Goal: Understand process/instructions

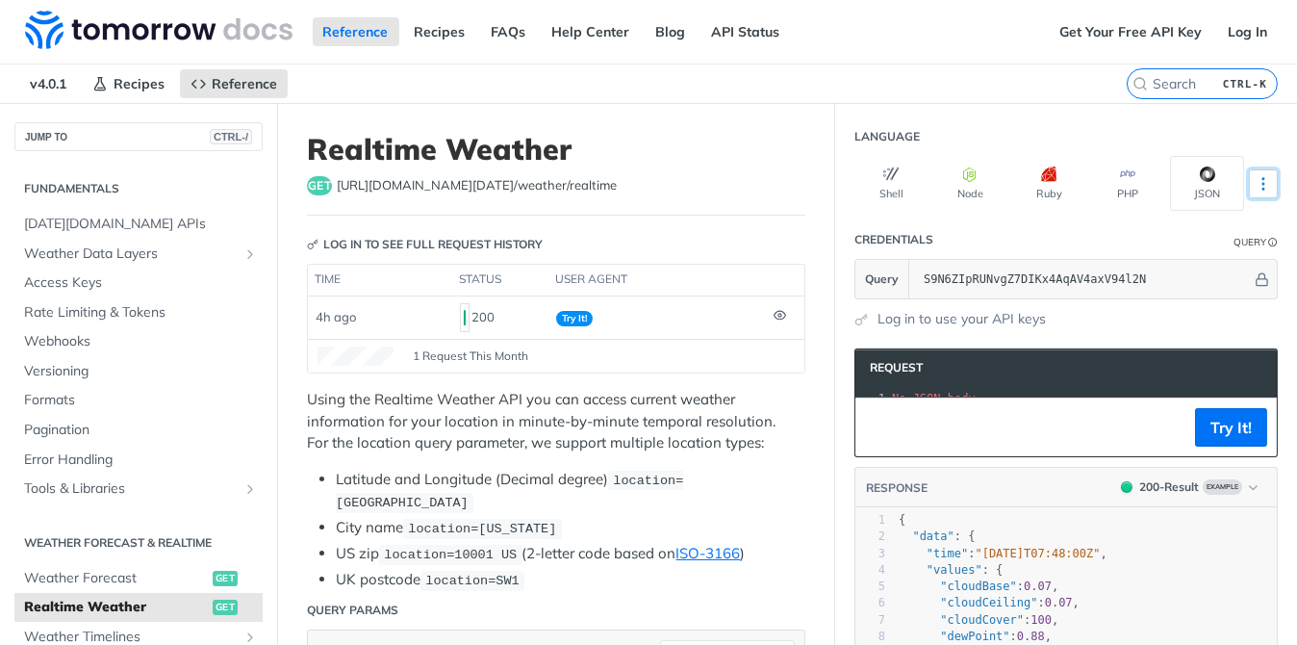
click at [1262, 178] on icon "More ellipsis" at bounding box center [1263, 184] width 2 height 12
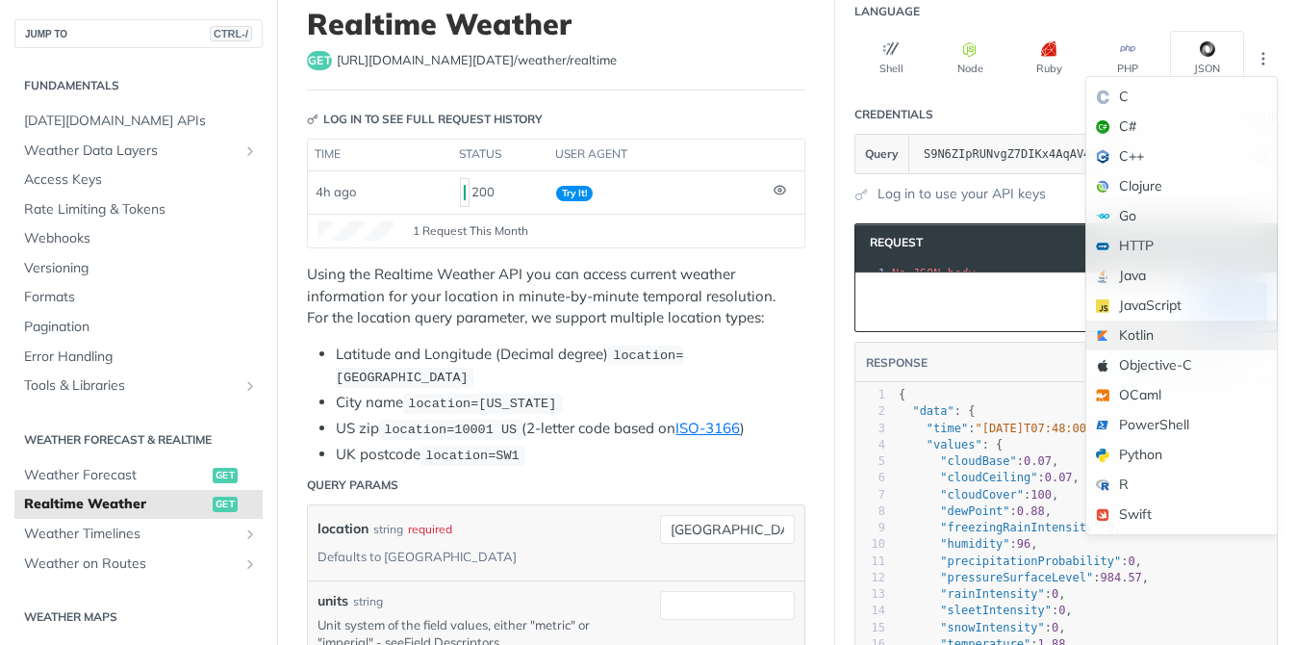
scroll to position [96, 0]
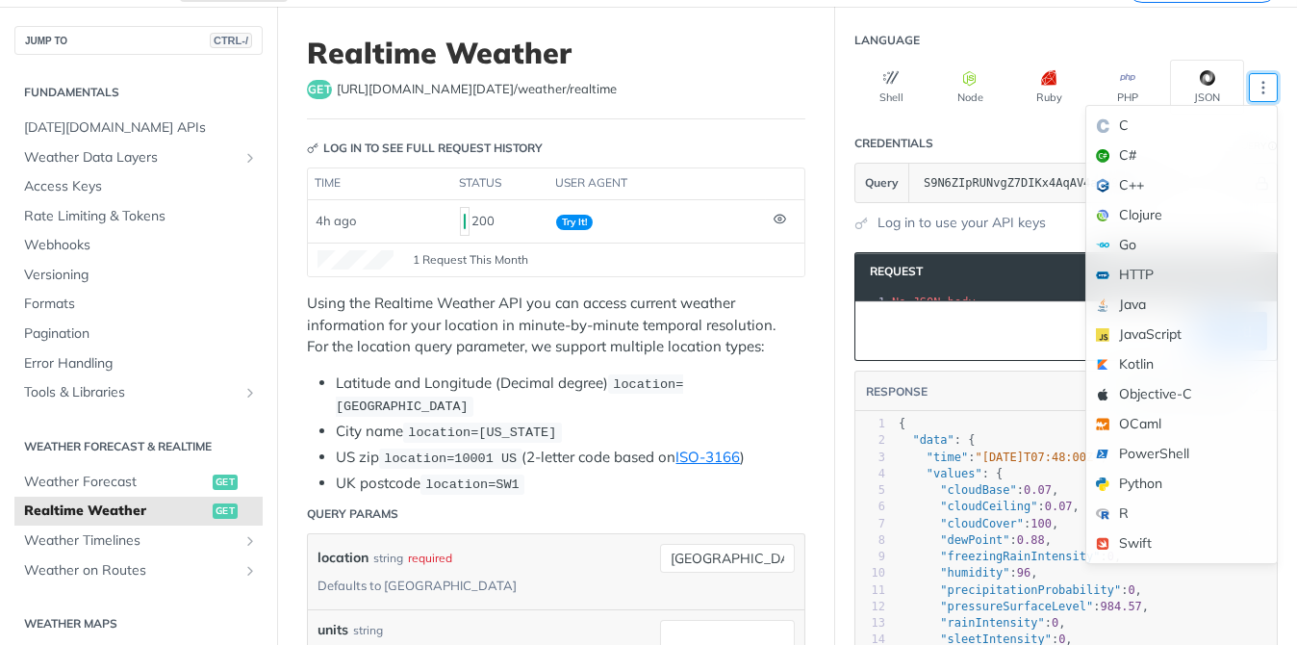
click at [1204, 79] on button "JSON" at bounding box center [1207, 87] width 74 height 55
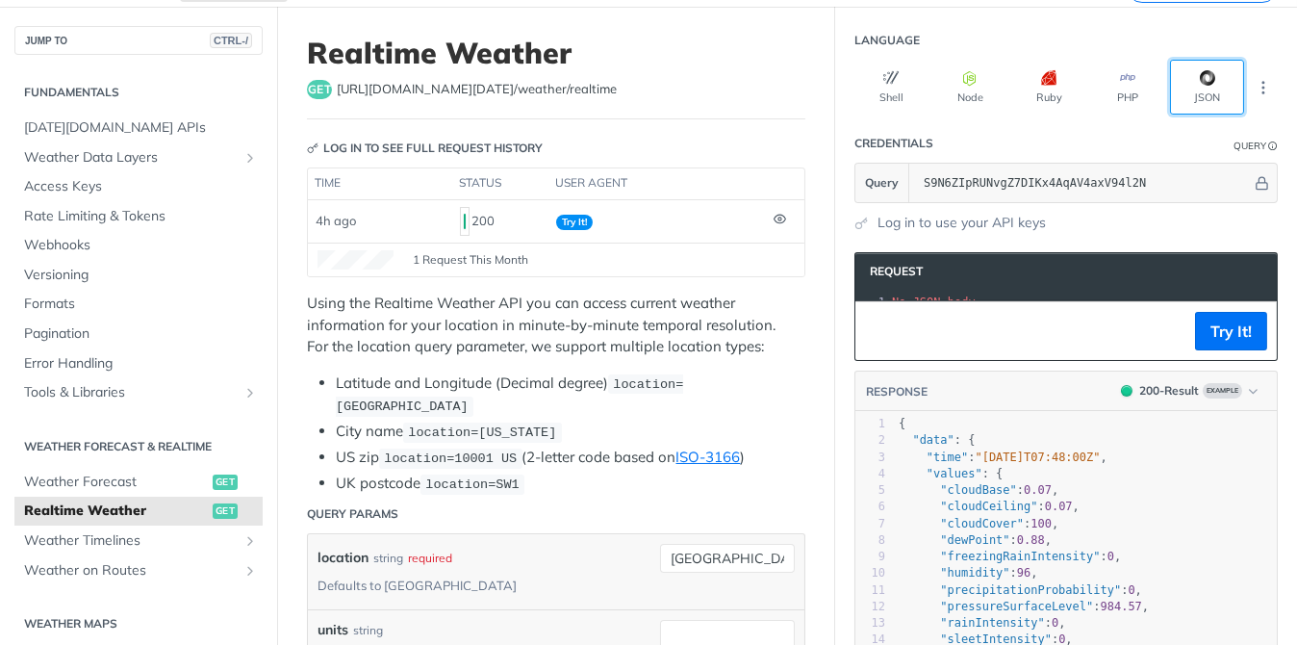
click at [1200, 77] on icon "button" at bounding box center [1207, 77] width 14 height 15
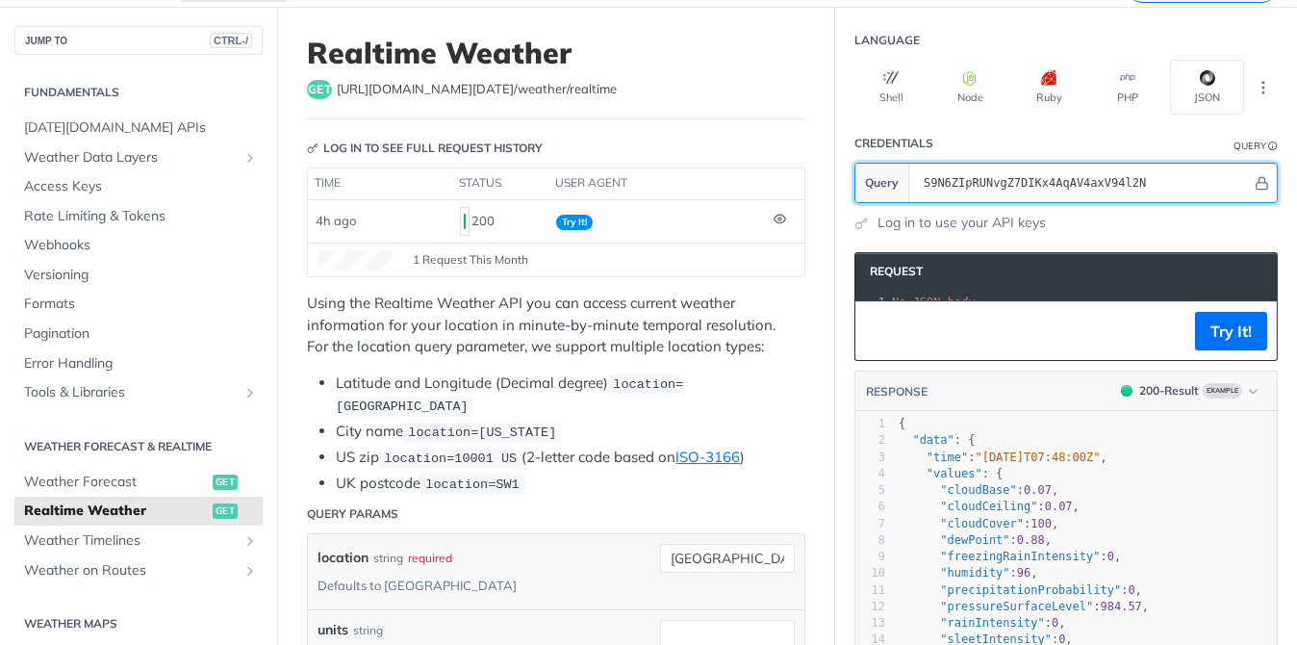
click at [1185, 181] on input "S9N6ZIpRUNvgZ7DIKx4AqAV4axV94l2N" at bounding box center [1083, 183] width 338 height 38
click at [869, 178] on section "Query S9N6ZIpRUNvgZ7DIKx4AqAV4axV94l2N" at bounding box center [1065, 183] width 423 height 40
paste input "S9N6ZIpRUNvgZ7DIKx4AqAV4axV94l2N"
type input "S9N6ZIpRUNvgZ7DIKx4AqAV4axV94l2N"
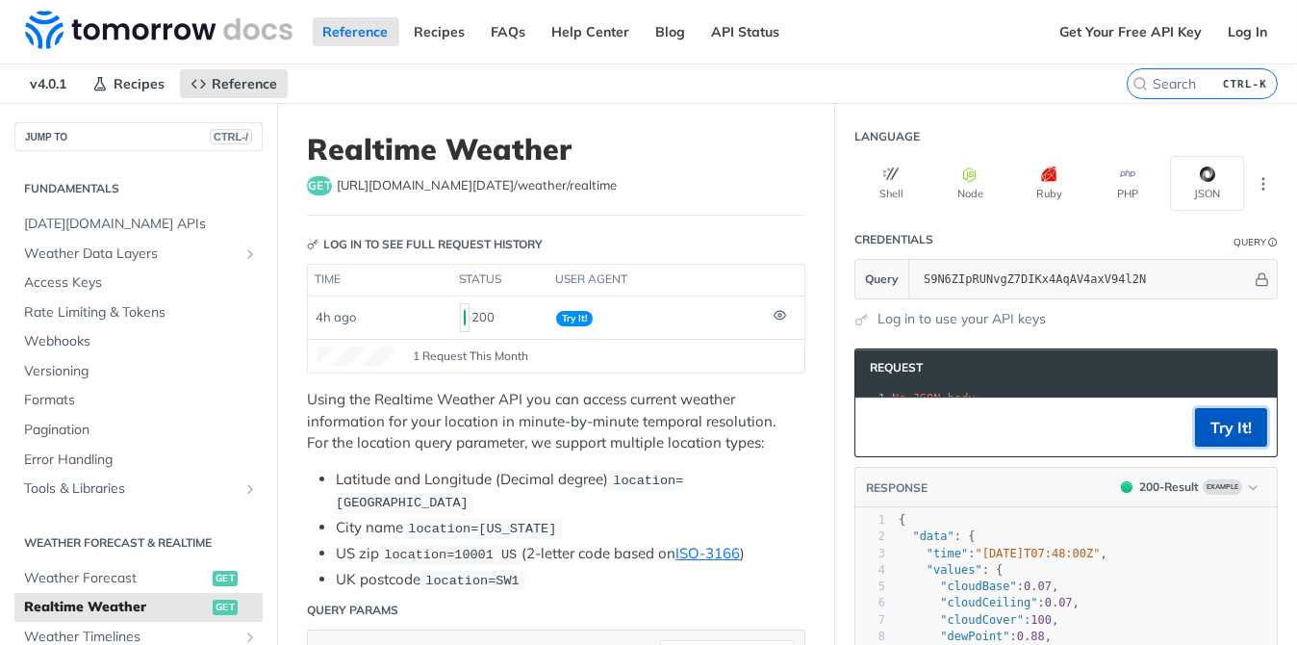
click at [1195, 441] on button "Try It!" at bounding box center [1231, 427] width 72 height 38
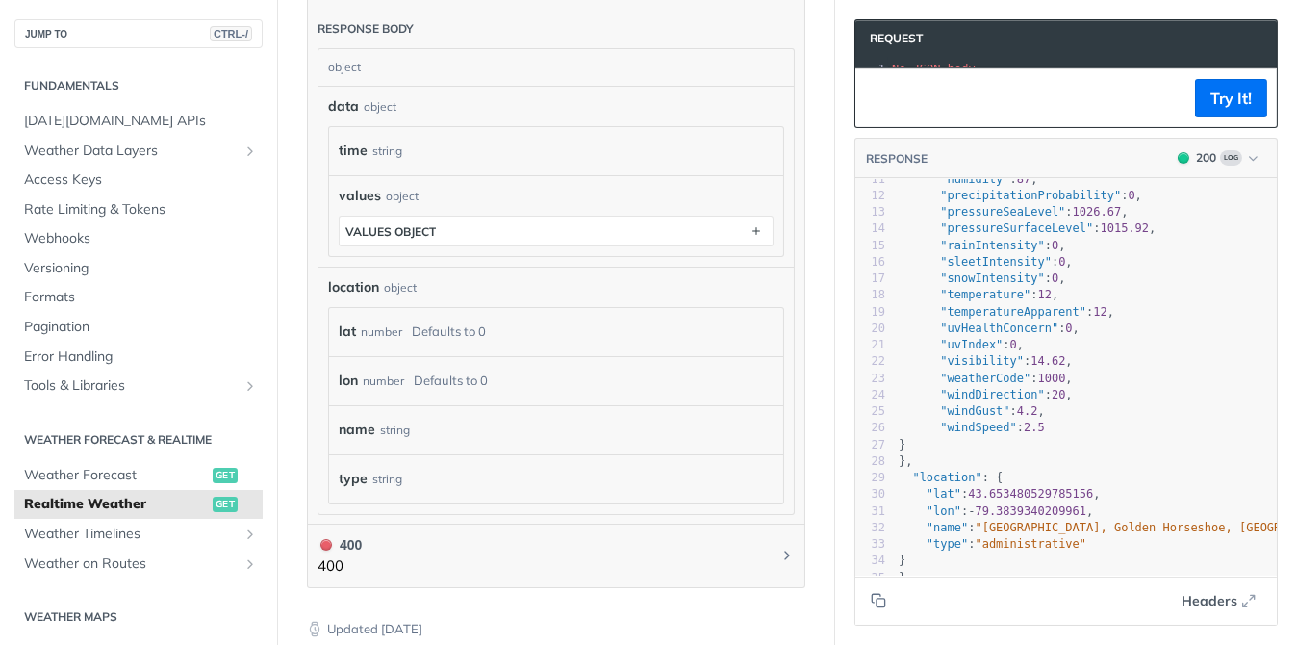
scroll to position [1058, 0]
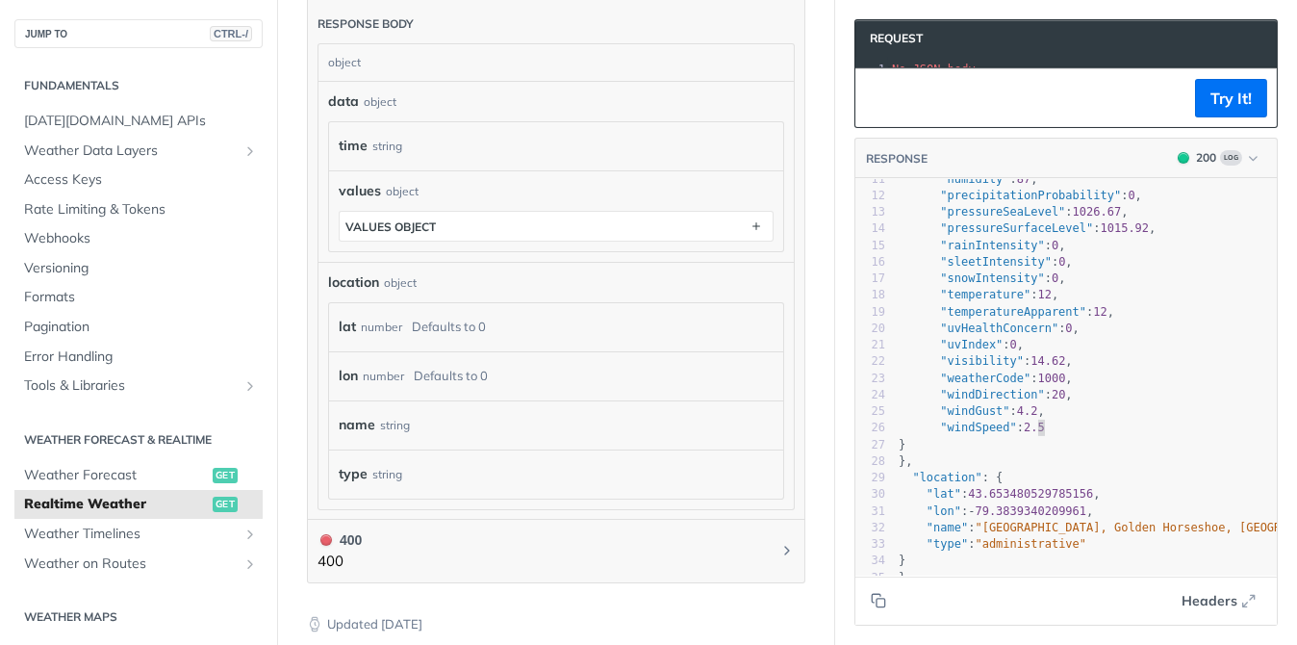
click at [1133, 419] on pre ""windSpeed" : 2.5" at bounding box center [1086, 427] width 382 height 16
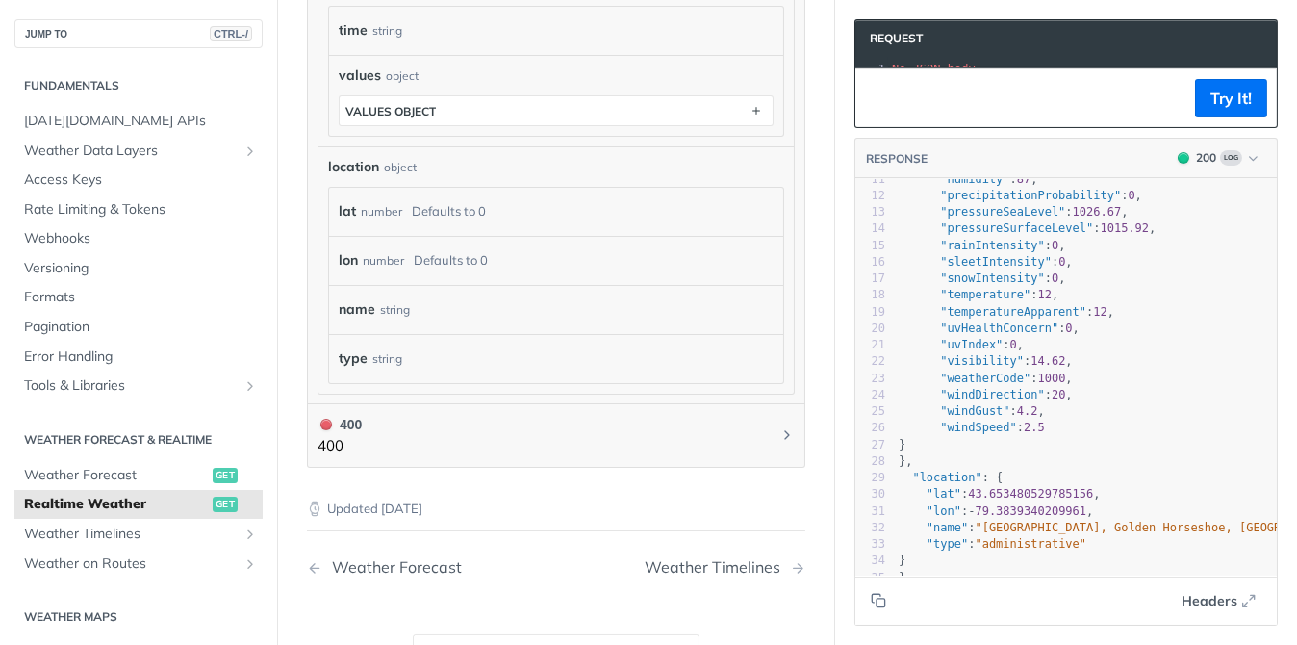
scroll to position [1347, 0]
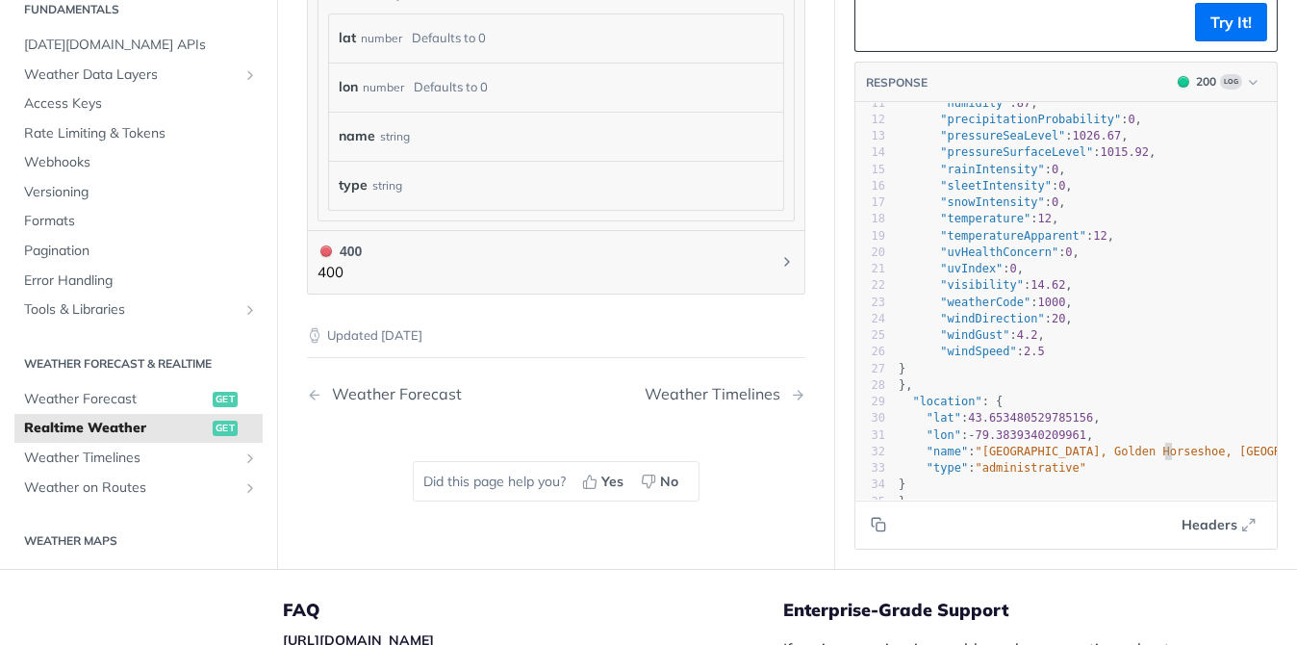
click at [1150, 445] on span ""[GEOGRAPHIC_DATA], Golden Horseshoe, [GEOGRAPHIC_DATA], [GEOGRAPHIC_DATA]"" at bounding box center [1236, 451] width 521 height 13
click at [1231, 445] on span ""[GEOGRAPHIC_DATA], Golden Horseshoe, [GEOGRAPHIC_DATA], [GEOGRAPHIC_DATA]"" at bounding box center [1236, 451] width 521 height 13
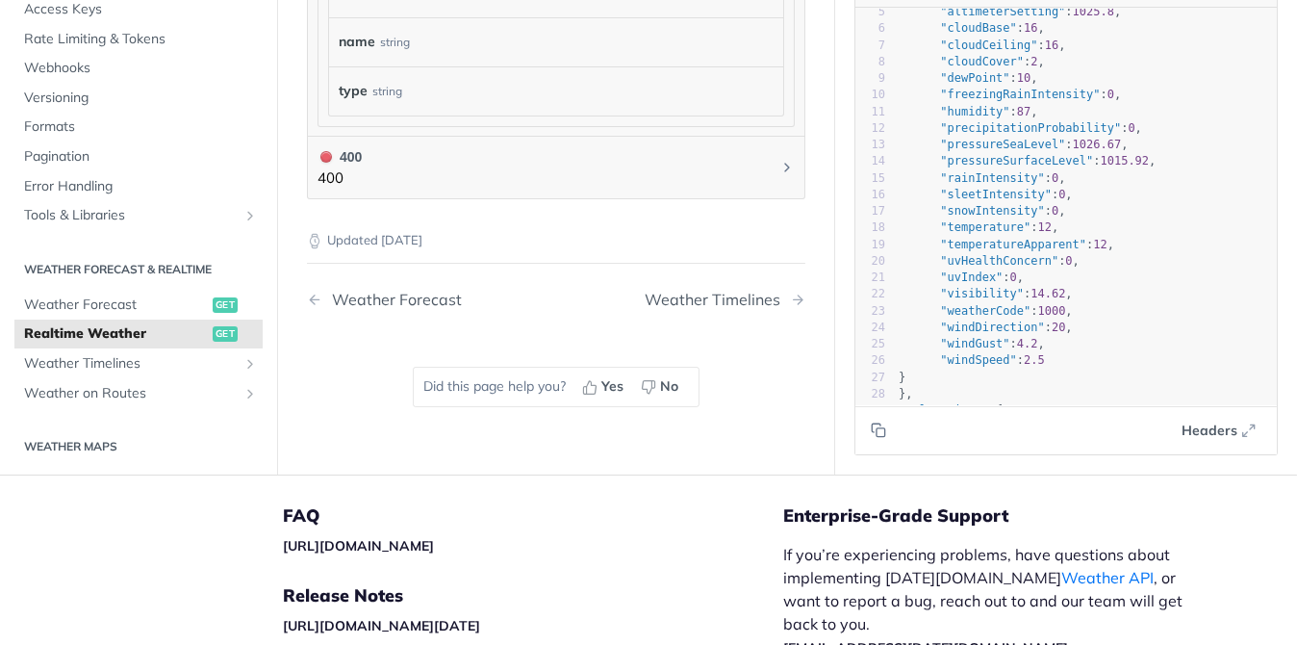
scroll to position [0, 0]
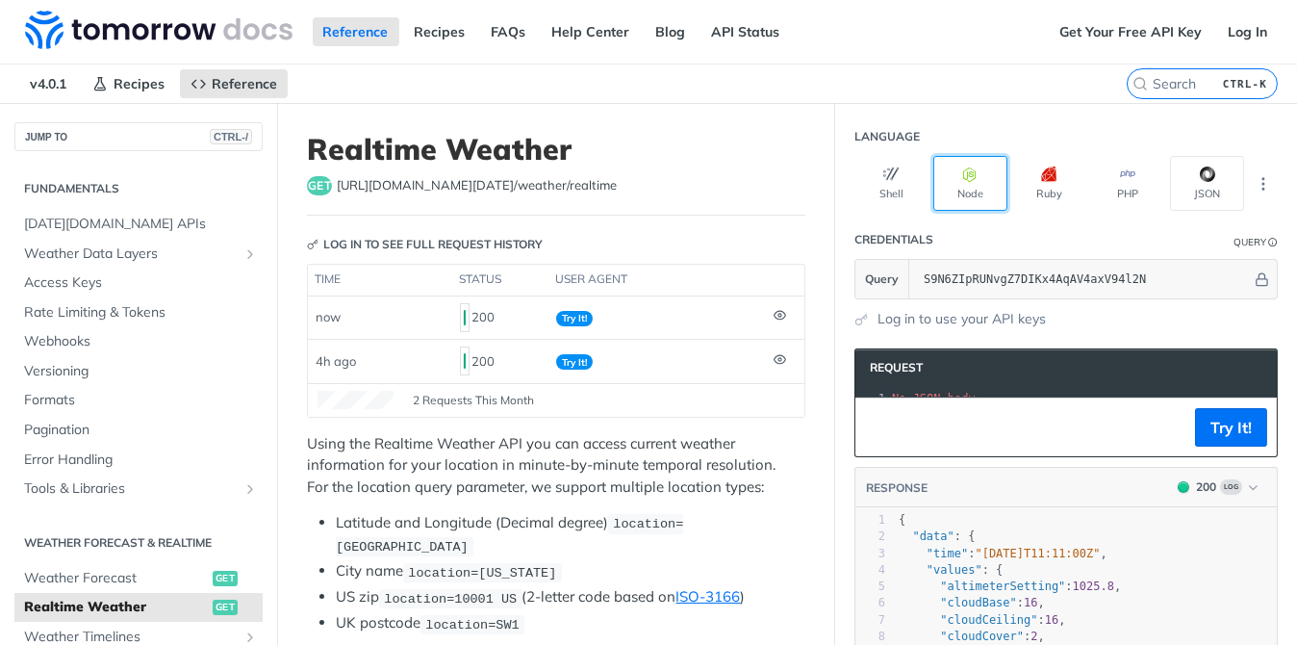
click at [963, 171] on icon "button" at bounding box center [970, 173] width 15 height 15
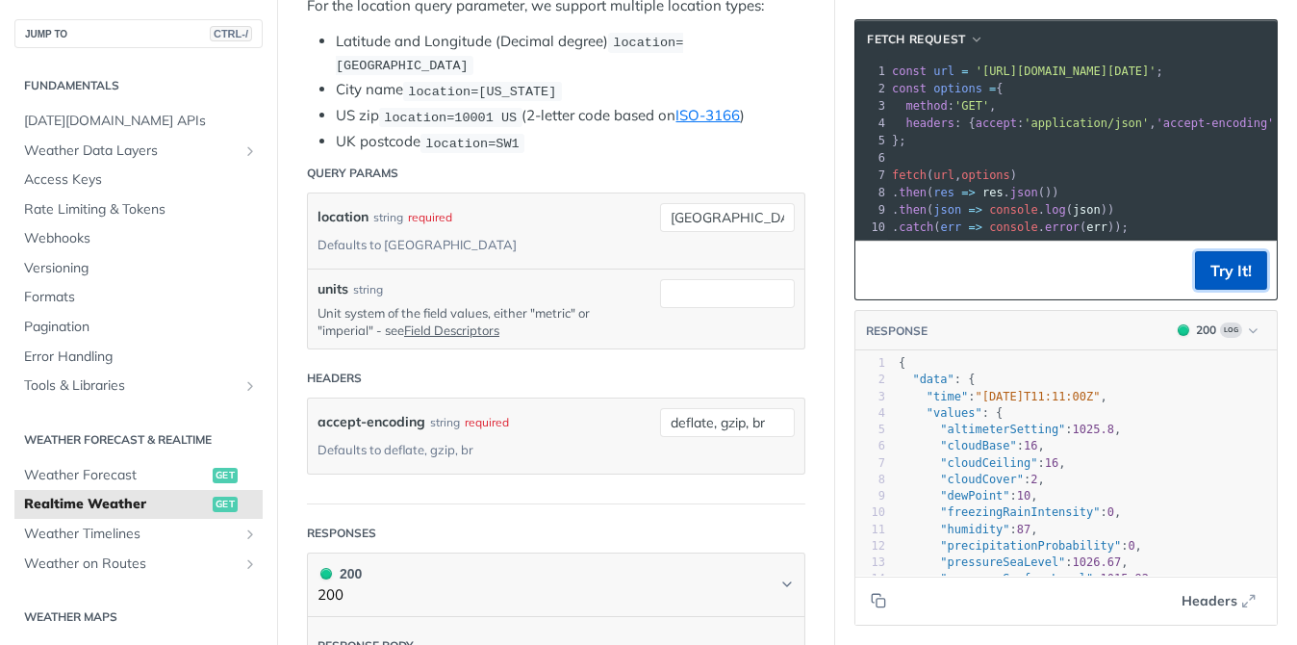
click at [1200, 284] on button "Try It!" at bounding box center [1231, 270] width 72 height 38
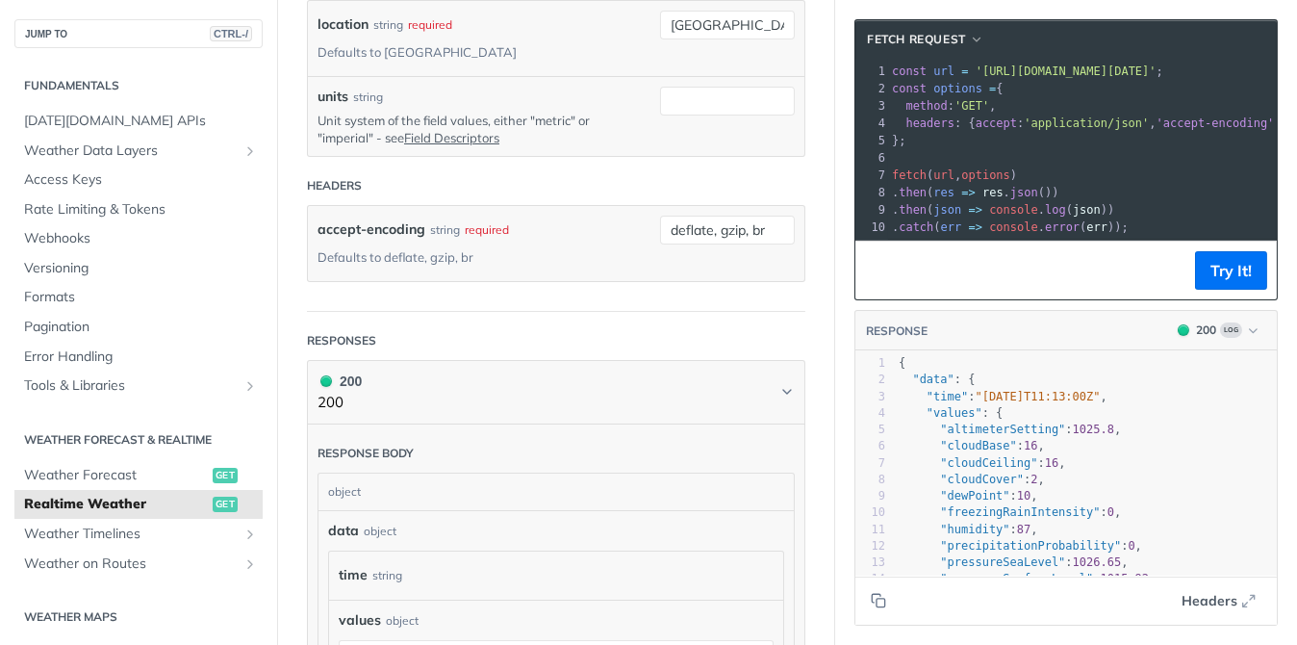
click at [984, 140] on pre "};" at bounding box center [1256, 140] width 736 height 17
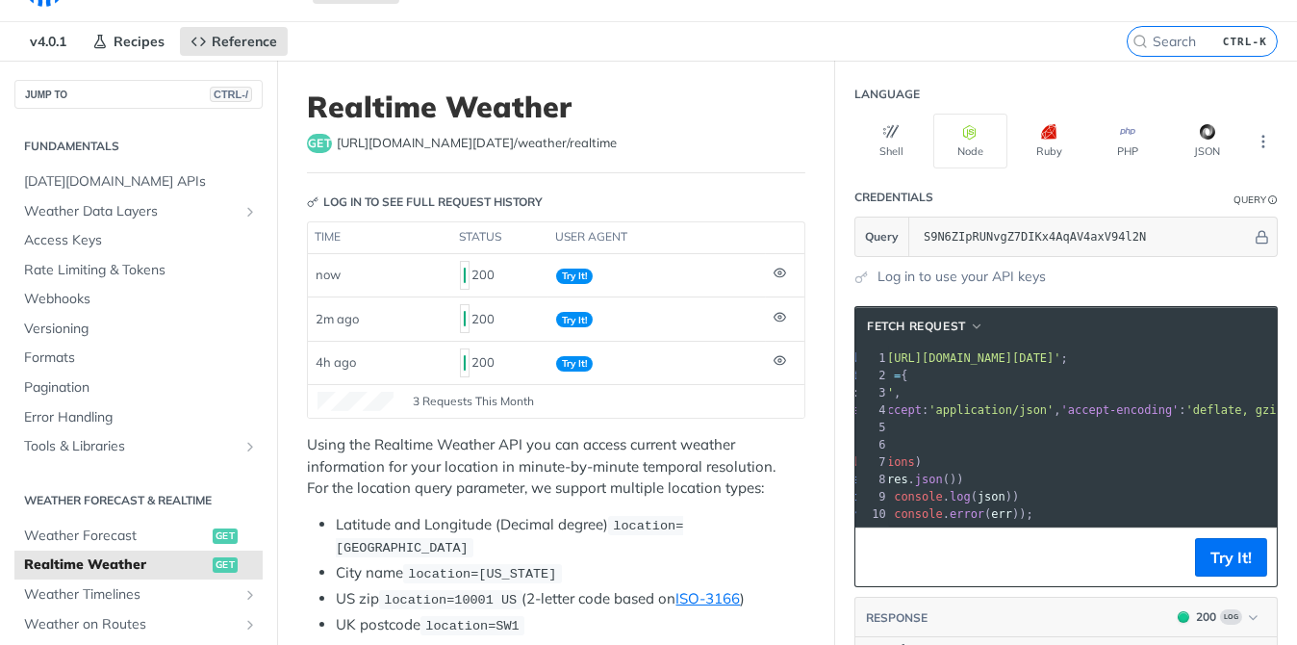
drag, startPoint x: 951, startPoint y: 354, endPoint x: 1219, endPoint y: 369, distance: 268.9
click at [1219, 369] on div "1 const url = '[URL][DOMAIN_NAME][DATE]' ; 2 const options = { 3 method : 'GET'…" at bounding box center [1161, 435] width 736 height 173
click at [1219, 369] on pre "const options = {" at bounding box center [1161, 375] width 736 height 17
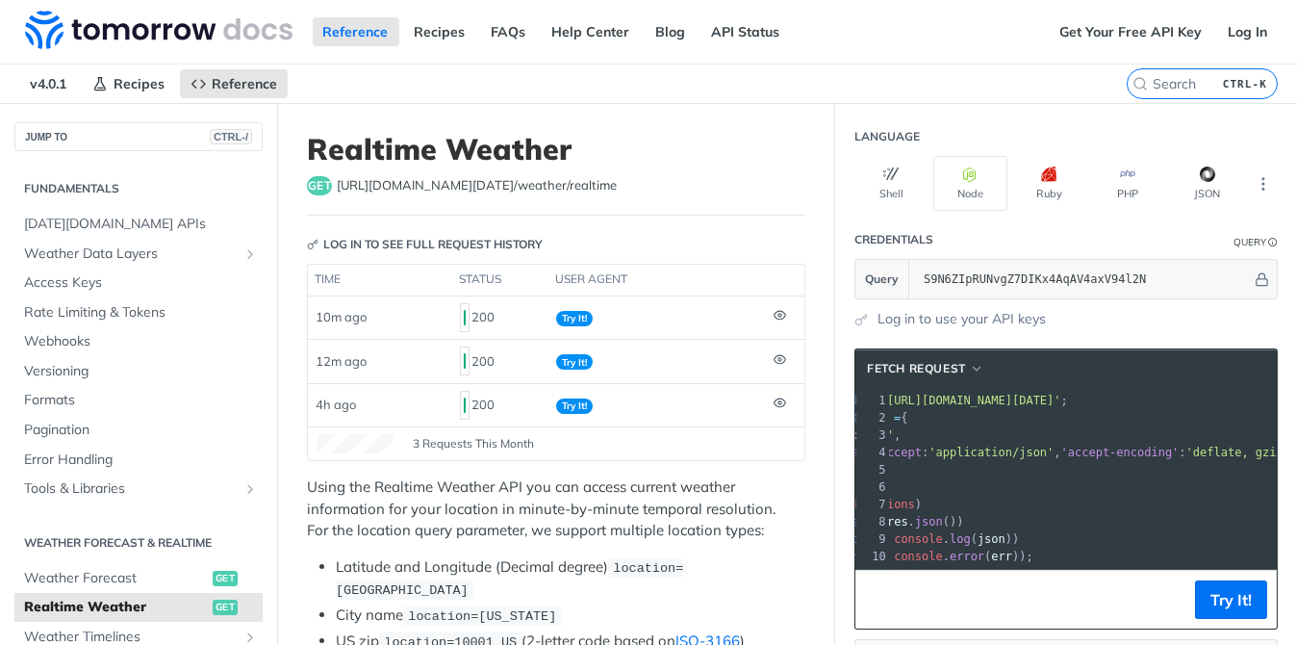
click at [885, 402] on span "'[URL][DOMAIN_NAME][DATE]'" at bounding box center [970, 400] width 181 height 13
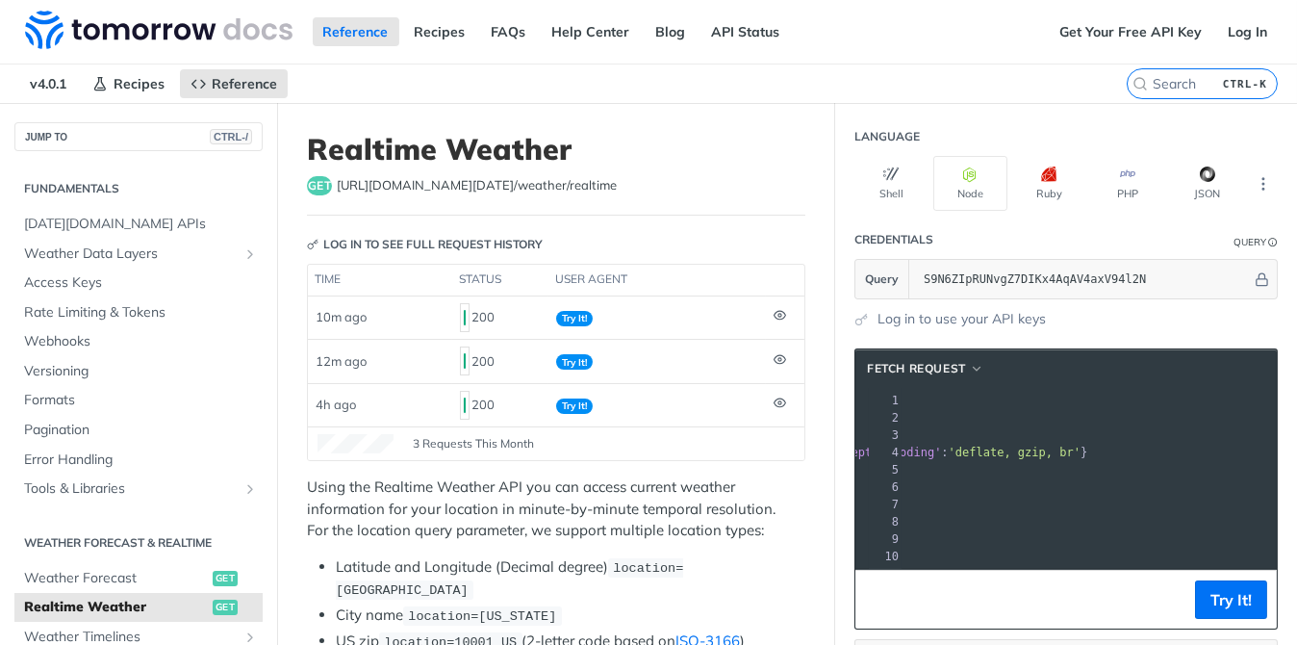
drag, startPoint x: 959, startPoint y: 395, endPoint x: 1248, endPoint y: 397, distance: 288.6
click at [824, 397] on span "'[URL][DOMAIN_NAME][DATE]'" at bounding box center [733, 400] width 181 height 13
copy span "[URL][DOMAIN_NAME][DATE]"
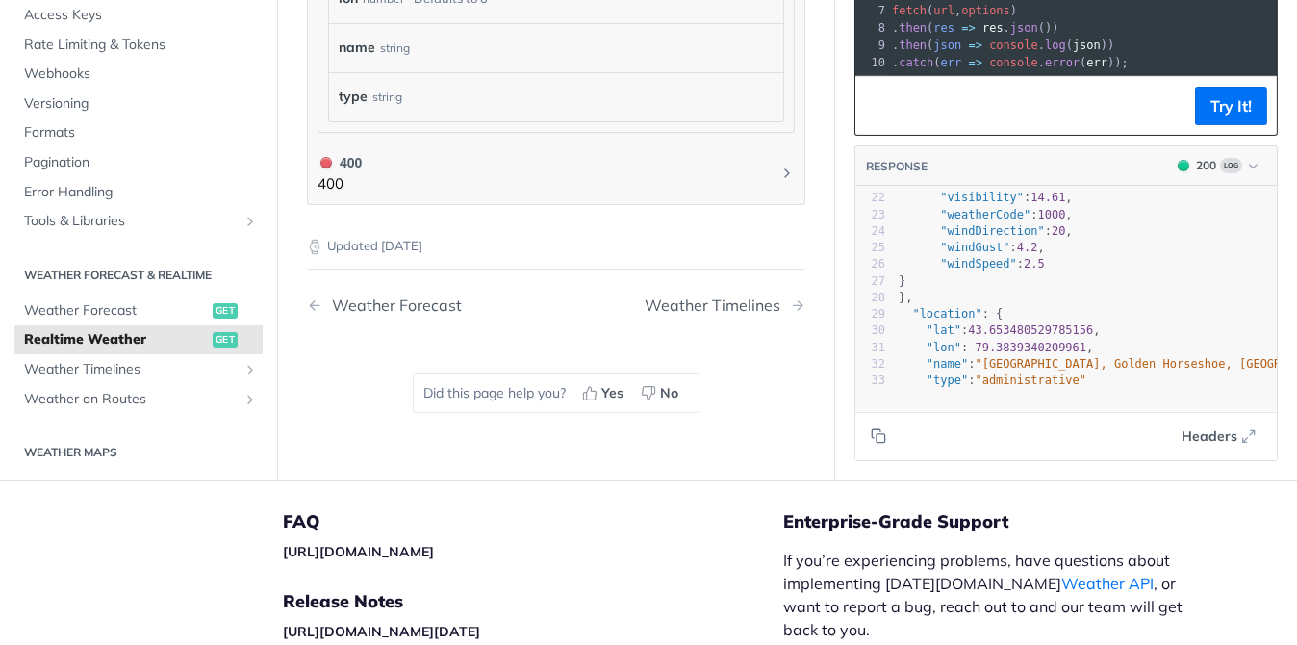
scroll to position [373, 0]
